Goal: Task Accomplishment & Management: Use online tool/utility

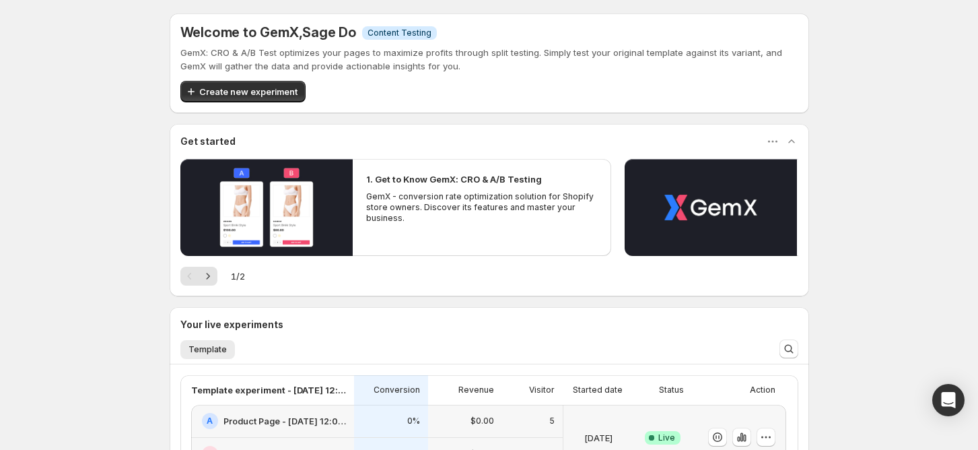
click at [59, 215] on div "Welcome to GemX , Sage Do Info Content Testing GemX: CRO & A/B Test optimizes y…" at bounding box center [489, 330] width 978 height 661
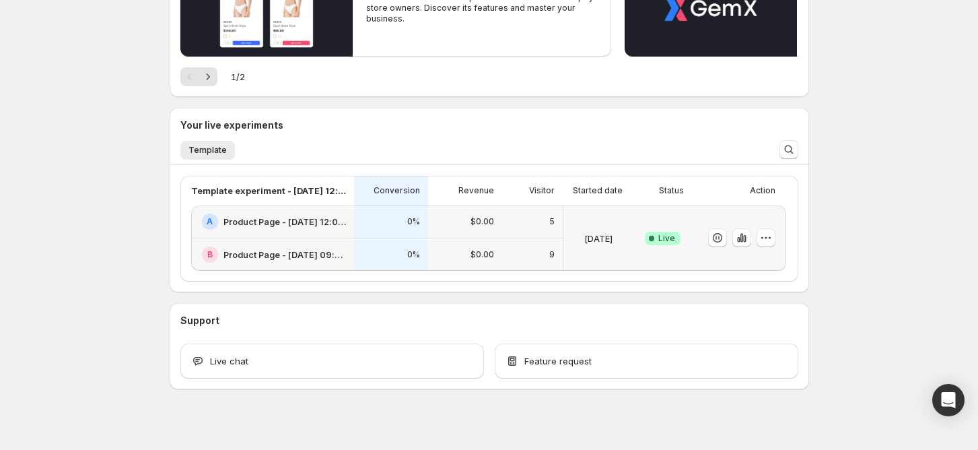
scroll to position [211, 0]
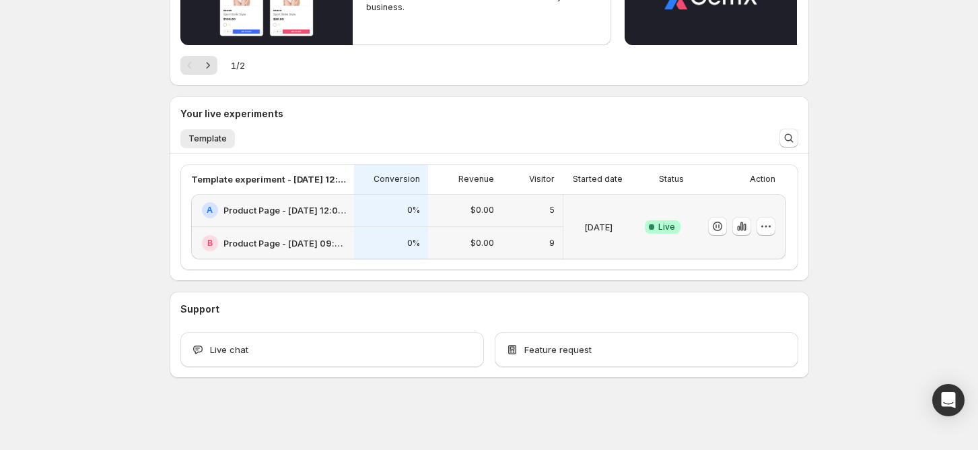
click at [107, 284] on div "Welcome to GemX , Sage Do Info Content Testing GemX: CRO & A/B Test optimizes y…" at bounding box center [489, 119] width 978 height 661
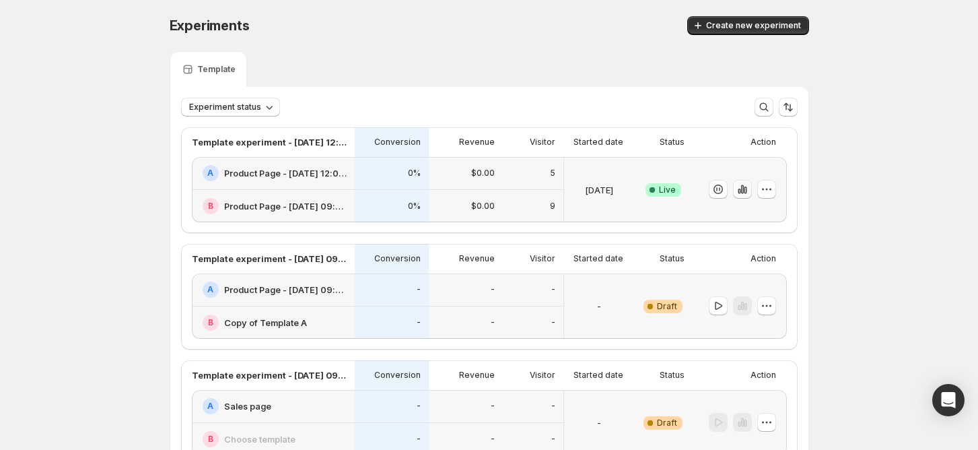
click at [743, 190] on icon "button" at bounding box center [742, 189] width 3 height 9
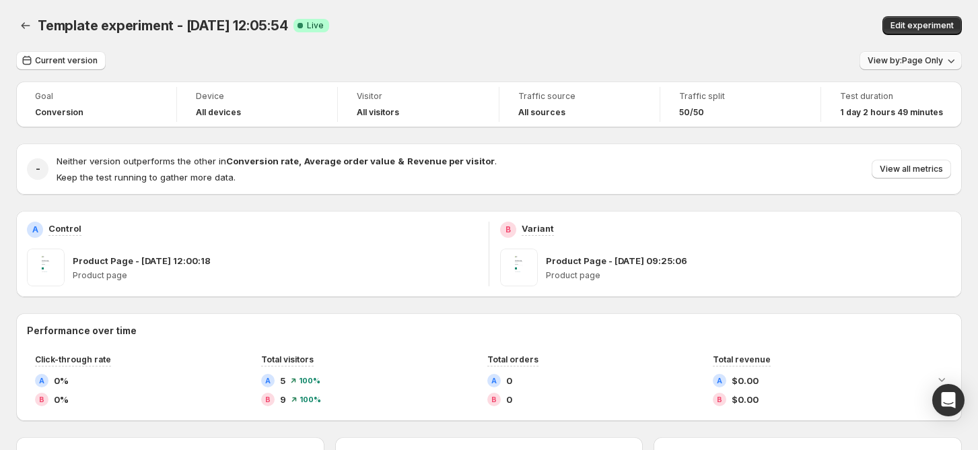
click at [920, 67] on button "View by: Page Only" at bounding box center [911, 60] width 102 height 19
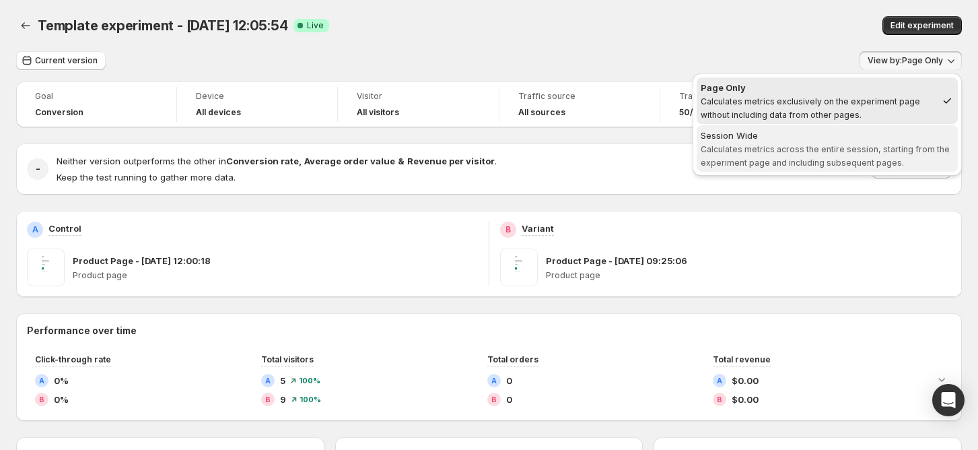
click at [831, 129] on div "Session Wide" at bounding box center [827, 135] width 253 height 13
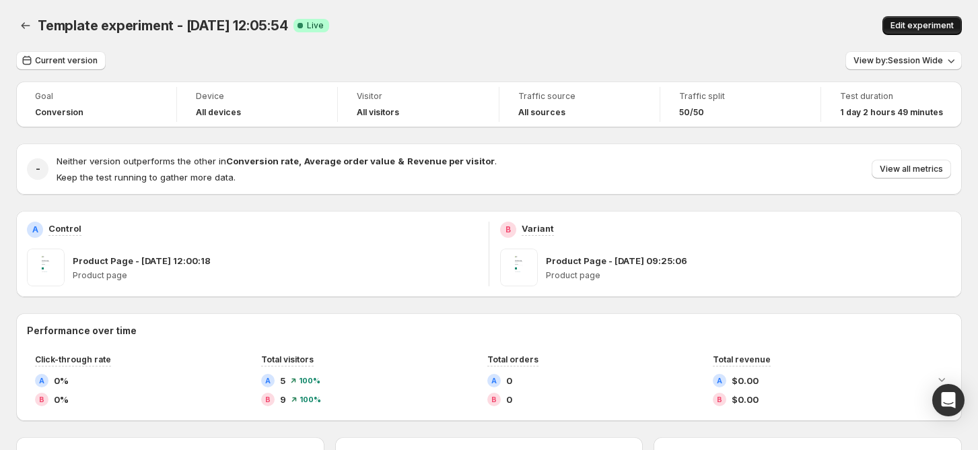
click at [910, 26] on span "Edit experiment" at bounding box center [922, 25] width 63 height 11
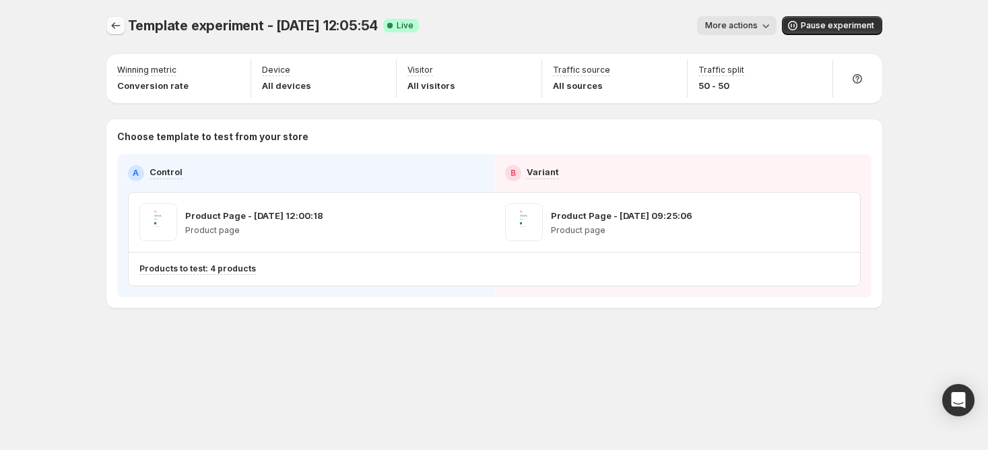
click at [110, 30] on icon "Experiments" at bounding box center [115, 25] width 13 height 13
